Goal: Task Accomplishment & Management: Manage account settings

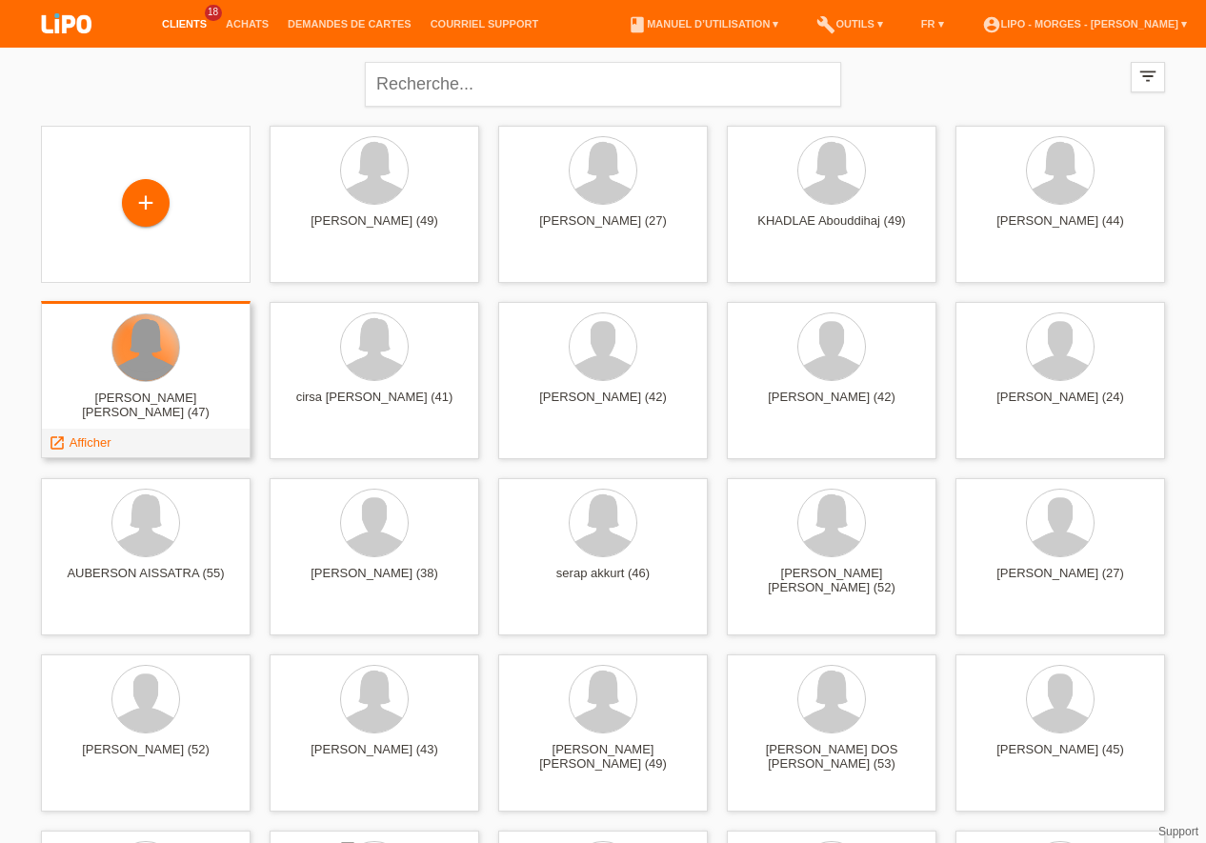
click at [159, 351] on div at bounding box center [145, 347] width 67 height 67
click at [82, 441] on span "Afficher" at bounding box center [91, 442] width 42 height 14
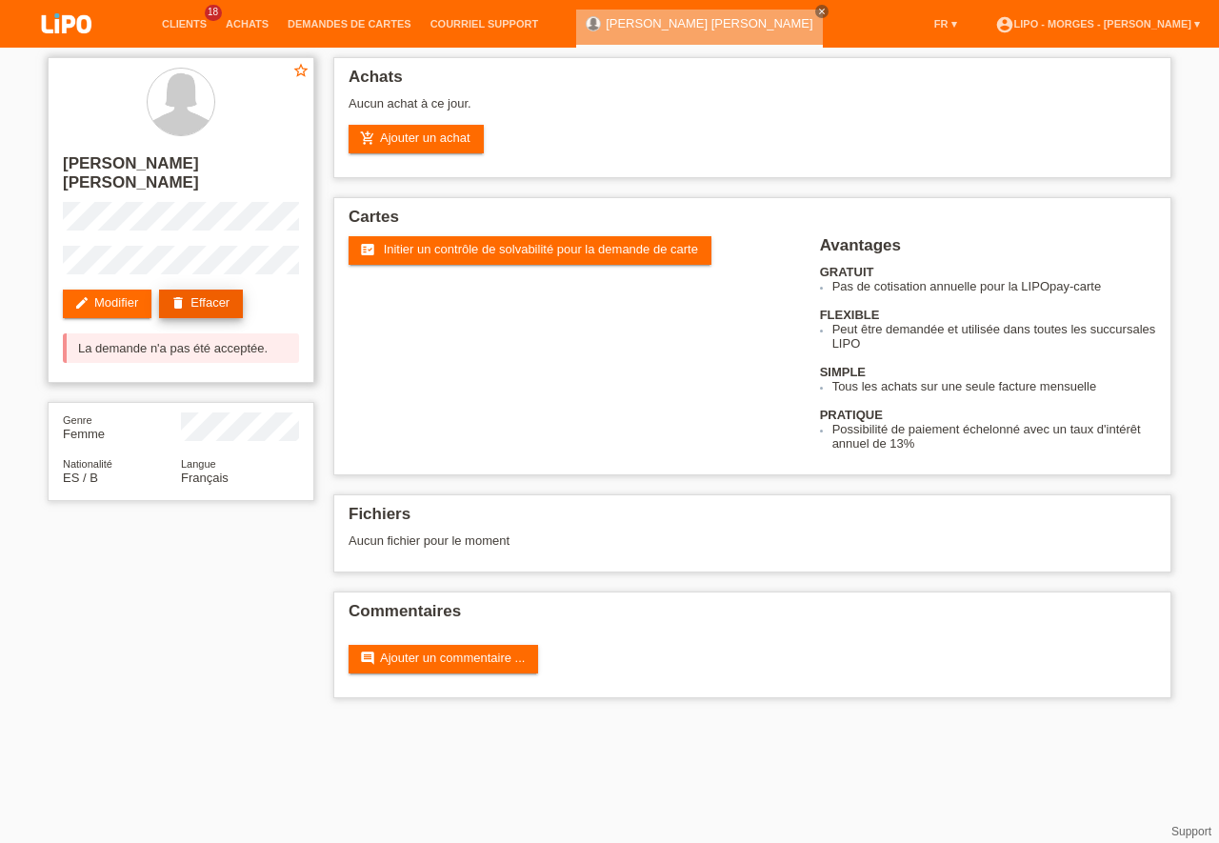
click at [220, 290] on link "delete Effacer" at bounding box center [201, 304] width 84 height 29
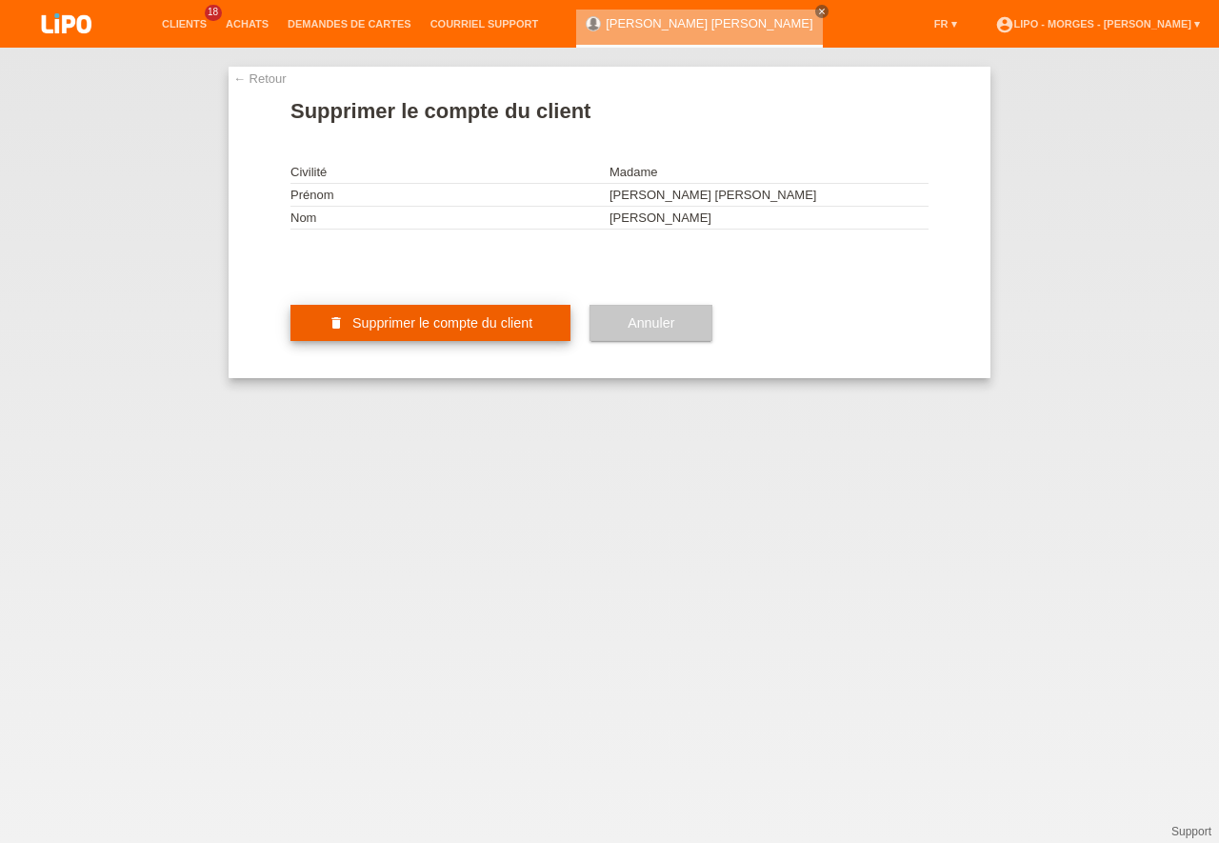
click at [465, 331] on span "Supprimer le compte du client" at bounding box center [442, 322] width 180 height 15
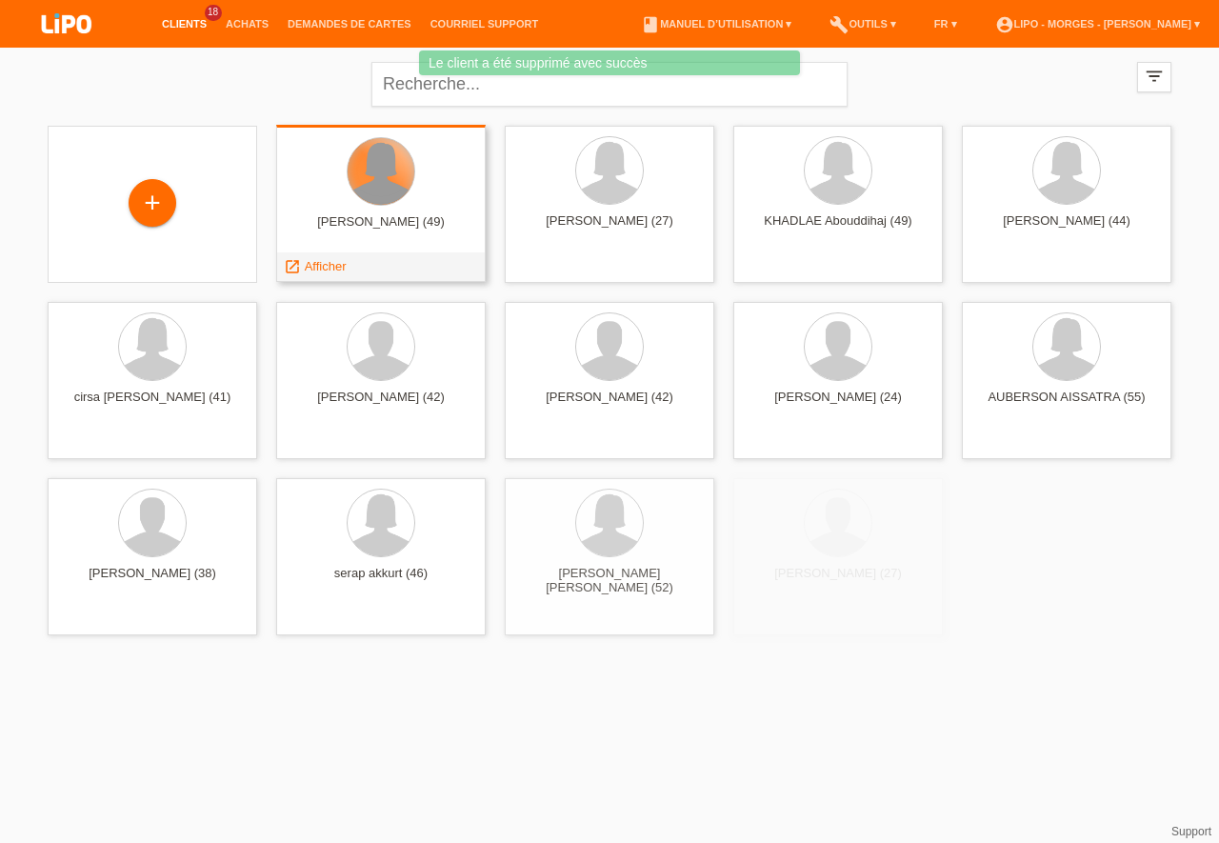
click at [374, 182] on div at bounding box center [381, 171] width 67 height 67
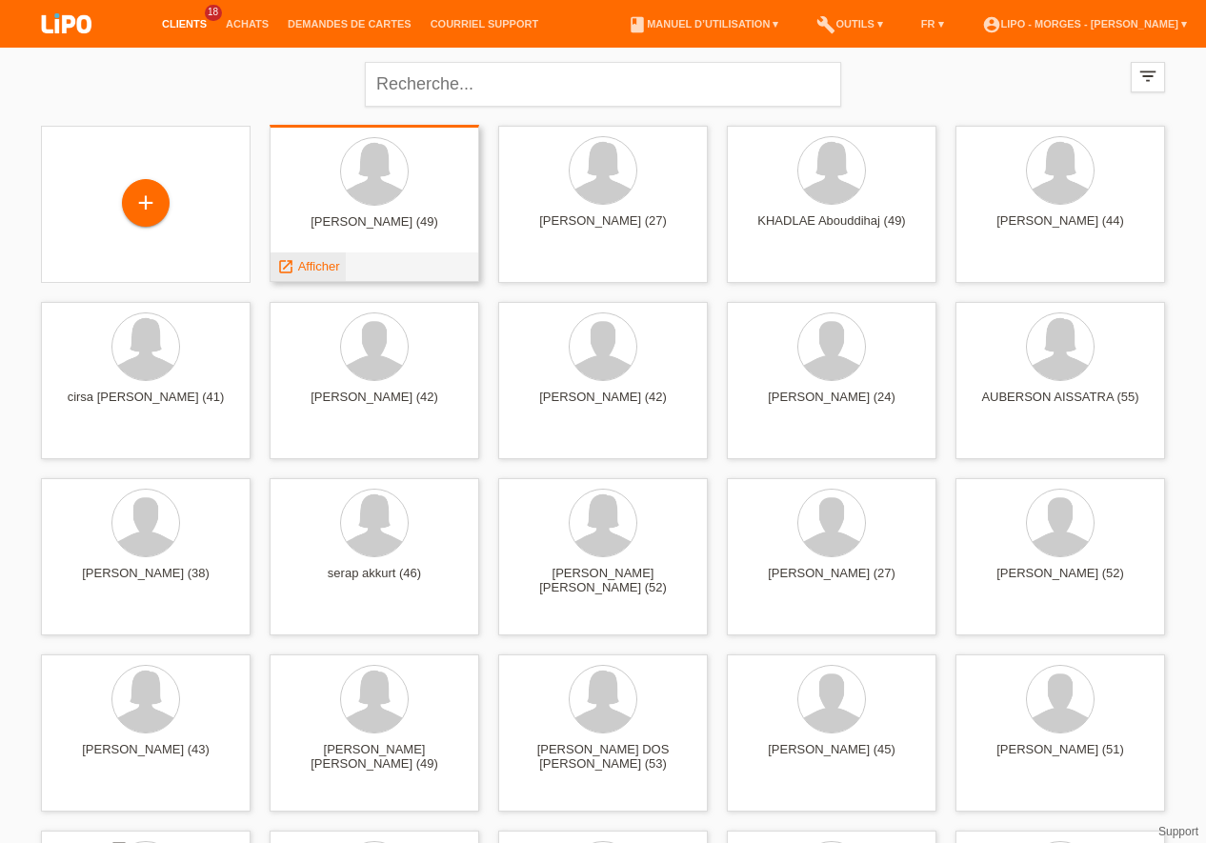
click at [314, 265] on span "Afficher" at bounding box center [319, 266] width 42 height 14
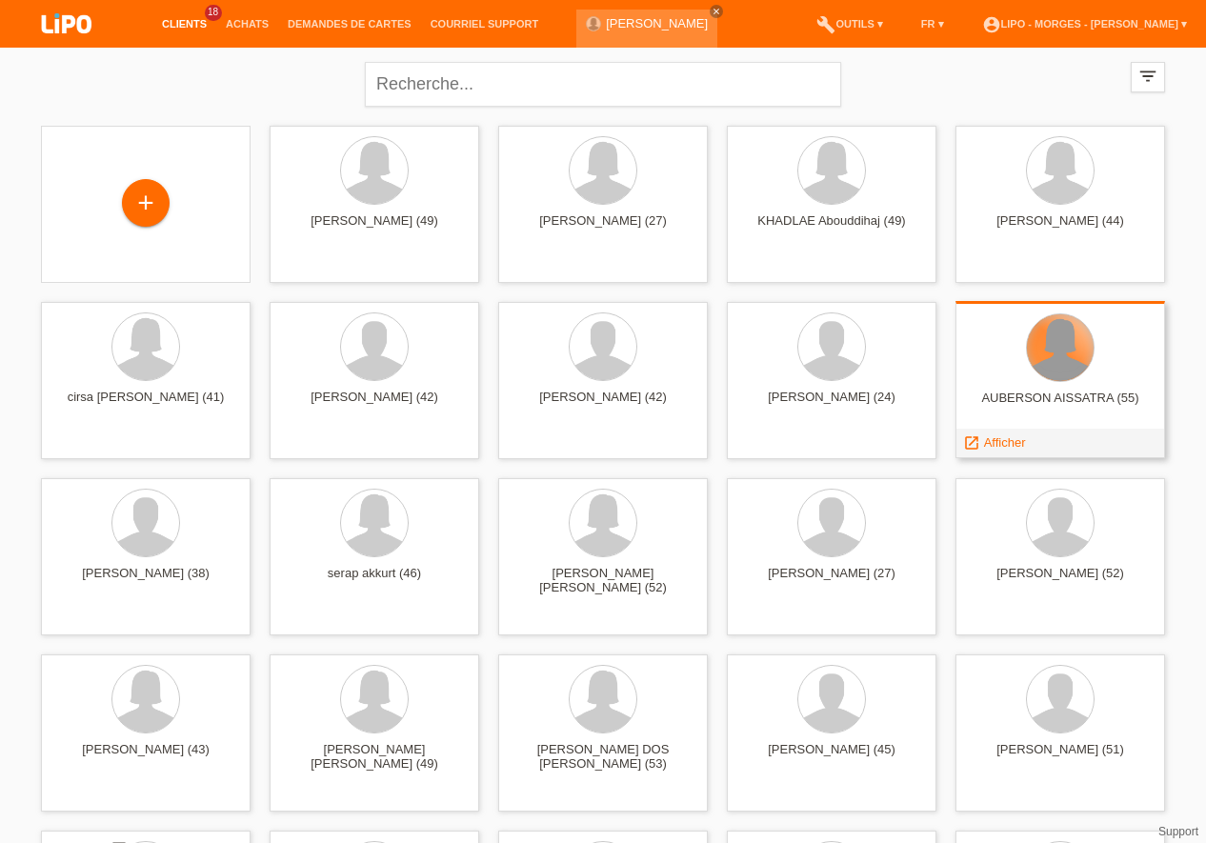
click at [1071, 347] on div at bounding box center [1060, 347] width 67 height 67
click at [999, 445] on span "Afficher" at bounding box center [1005, 442] width 42 height 14
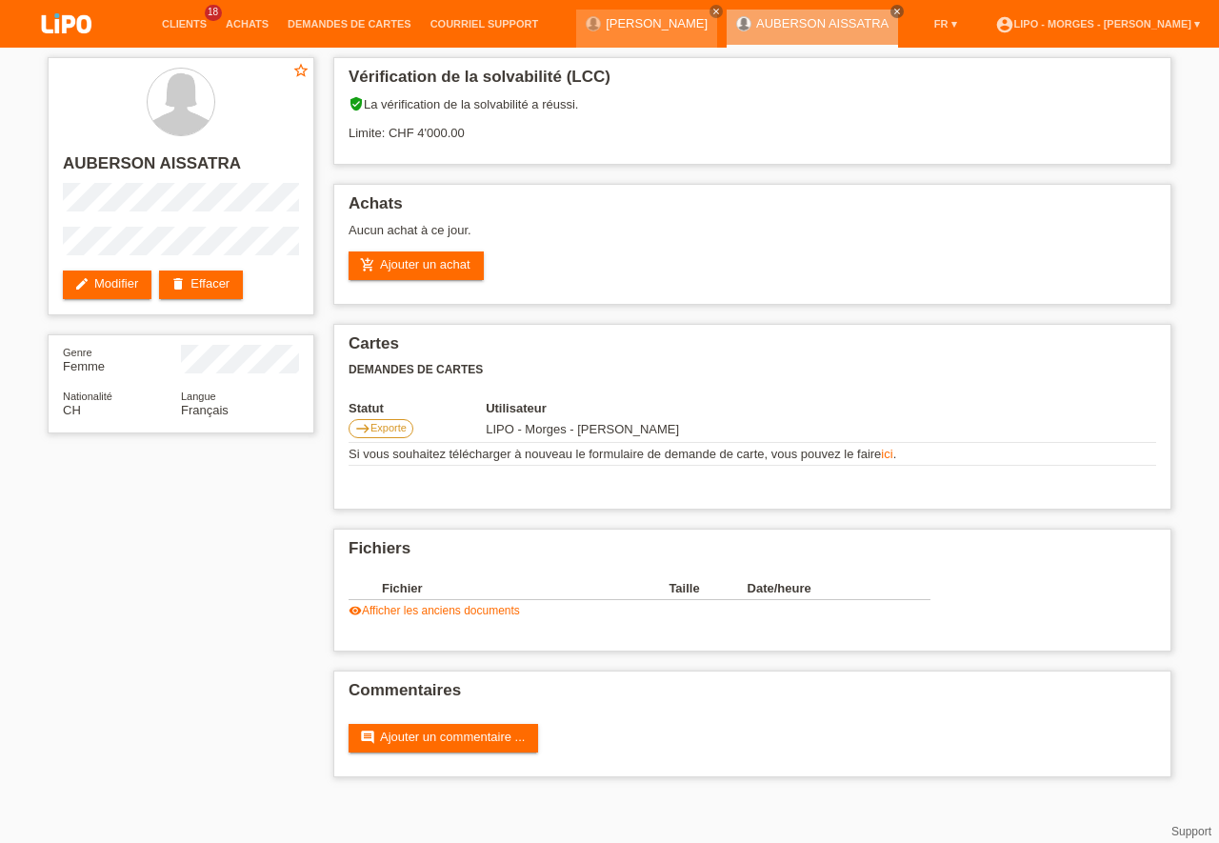
click at [174, 17] on li "Clients 18" at bounding box center [184, 24] width 64 height 49
click at [179, 26] on link "Clients" at bounding box center [184, 23] width 64 height 11
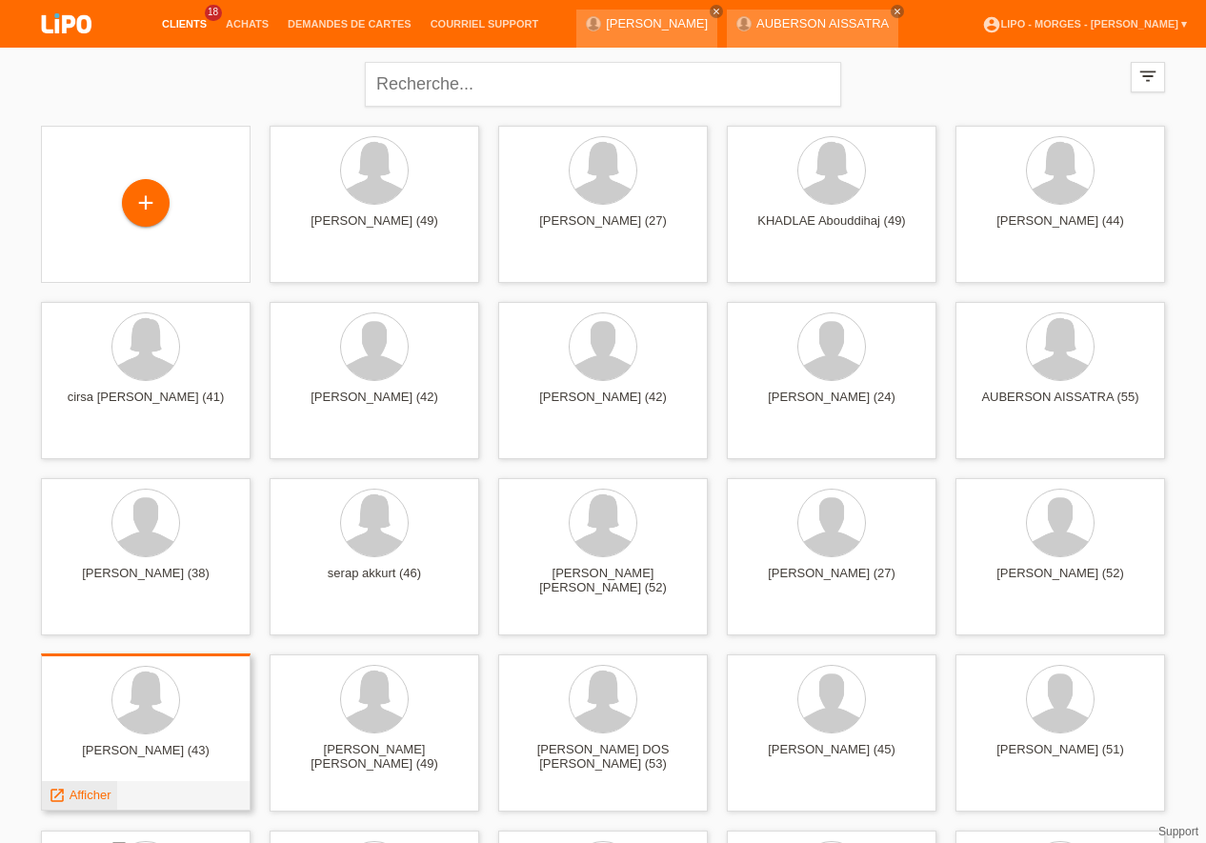
click at [92, 799] on span "Afficher" at bounding box center [91, 795] width 42 height 14
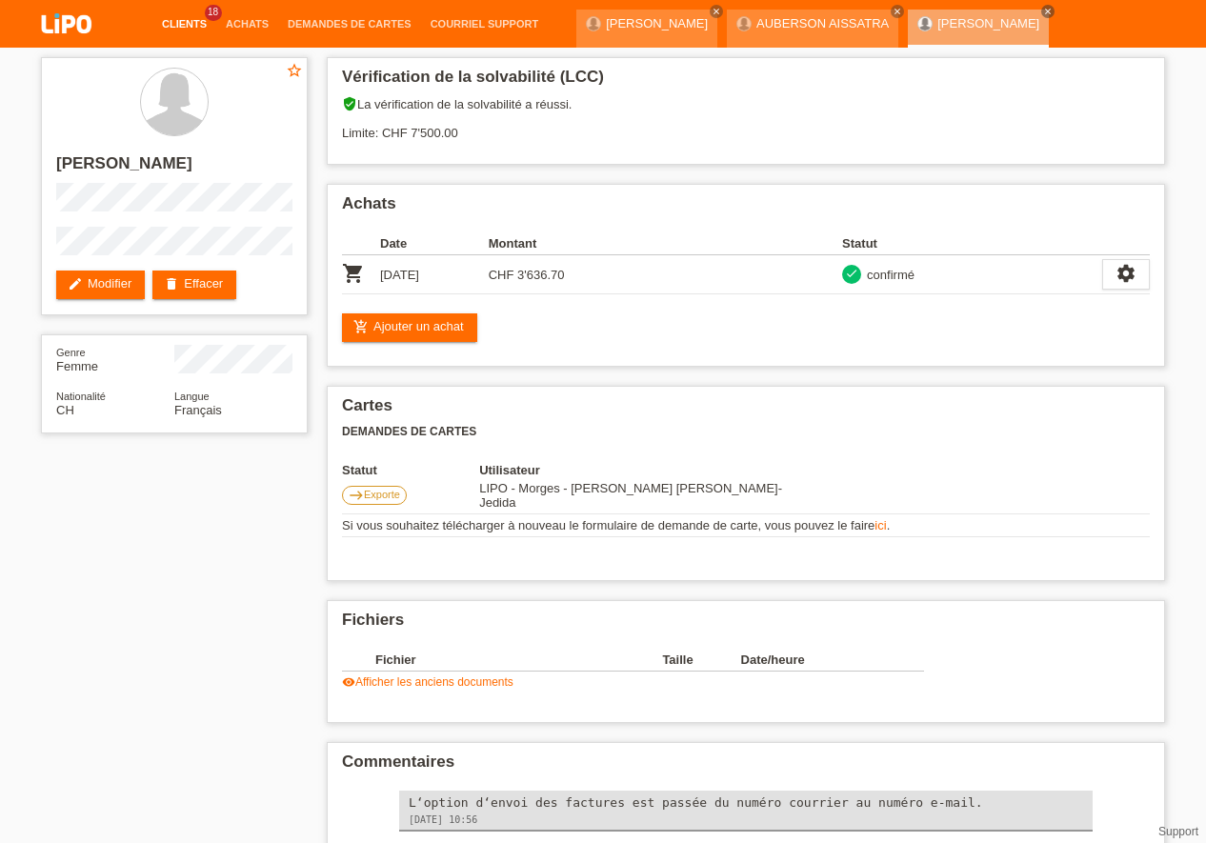
click at [196, 23] on link "Clients" at bounding box center [184, 23] width 64 height 11
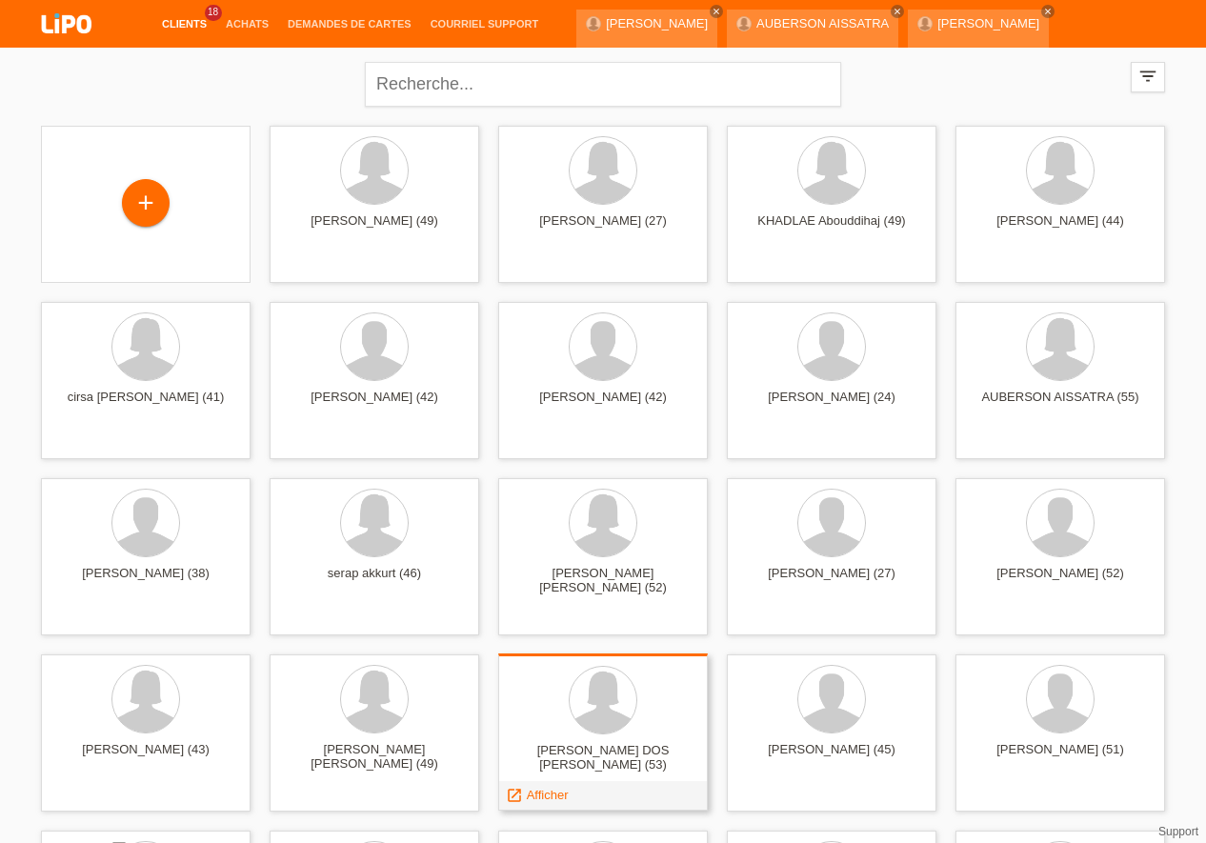
click at [560, 701] on div at bounding box center [602, 701] width 179 height 71
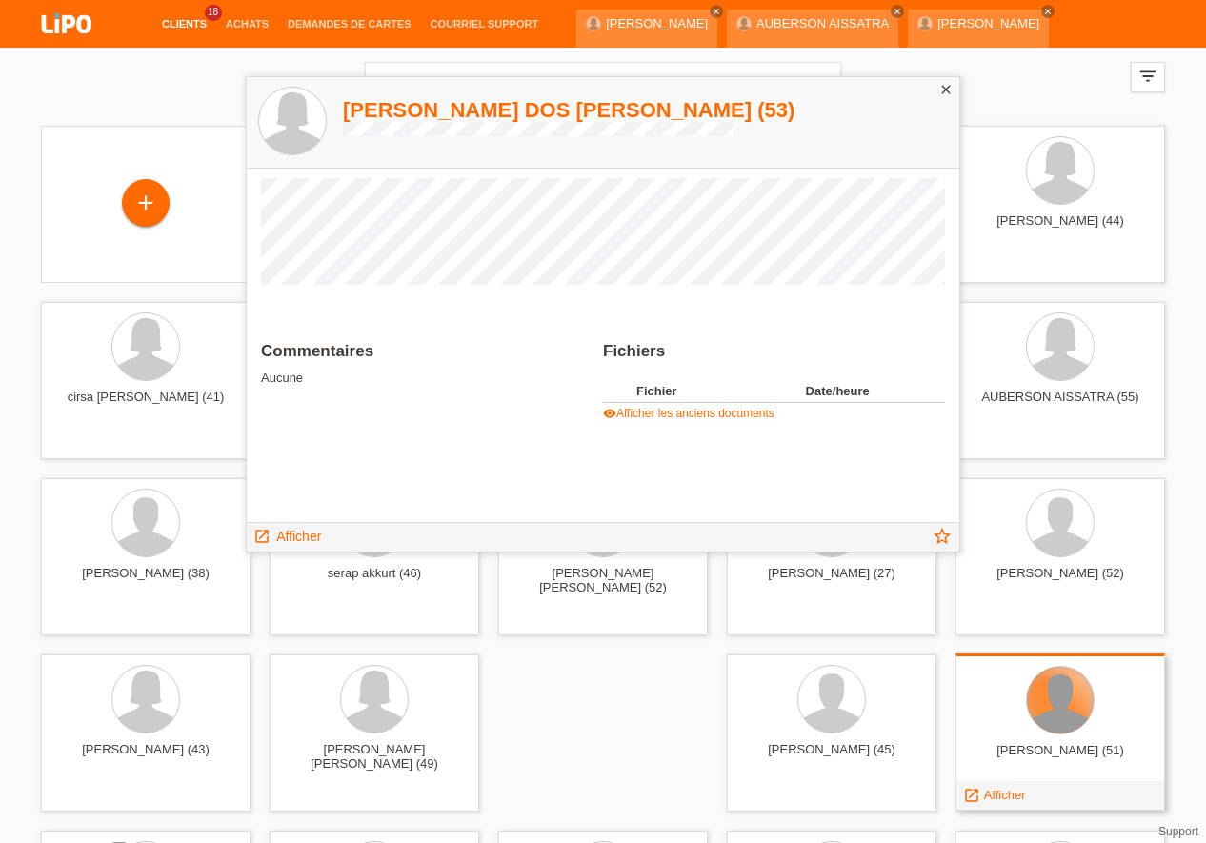
click at [1081, 674] on div at bounding box center [1060, 700] width 67 height 67
click at [995, 790] on span "Afficher" at bounding box center [1005, 795] width 42 height 14
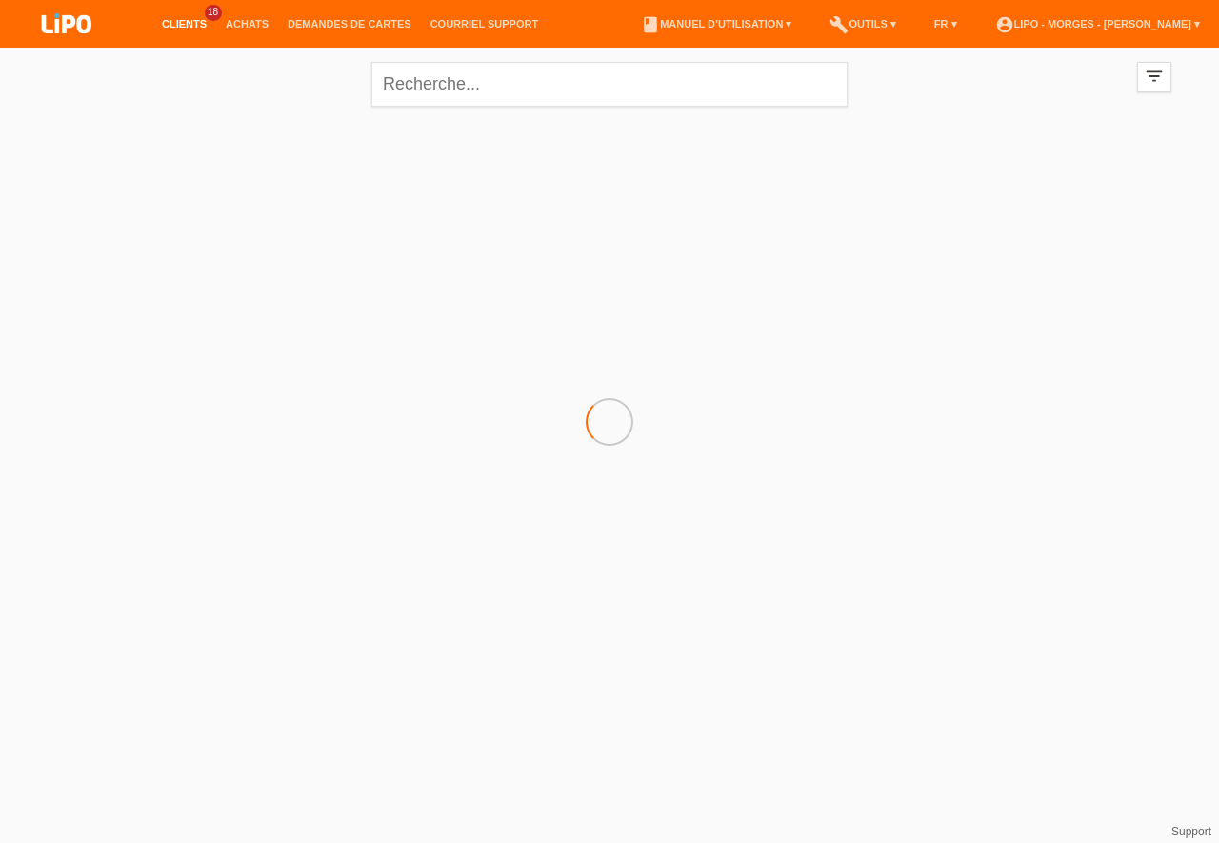
click at [190, 28] on link "Clients" at bounding box center [184, 23] width 64 height 11
